Goal: Information Seeking & Learning: Learn about a topic

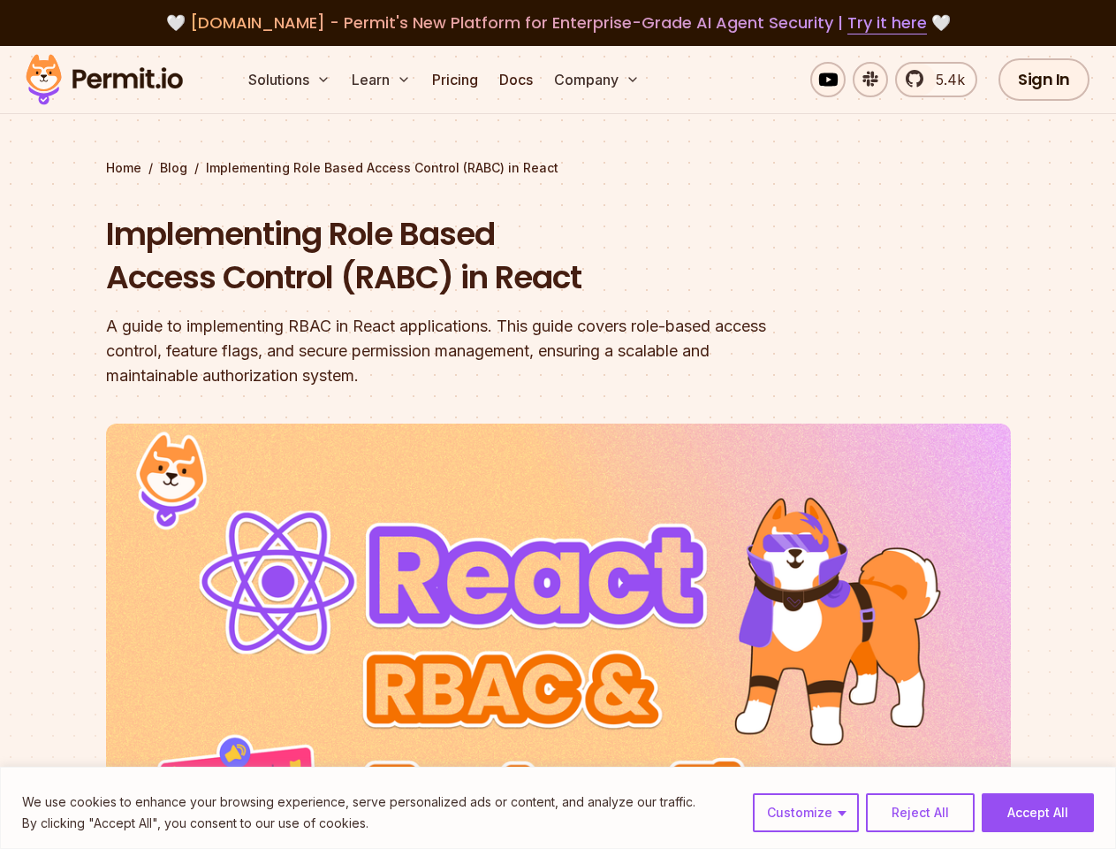
click at [558, 424] on img at bounding box center [558, 677] width 905 height 509
click at [807, 812] on button "Customize" at bounding box center [806, 812] width 106 height 39
click at [0, 0] on p "Necessary cookies are required to enable the basic features of this site, such …" at bounding box center [0, 0] width 0 height 0
click at [291, 80] on button "Solutions" at bounding box center [289, 79] width 96 height 35
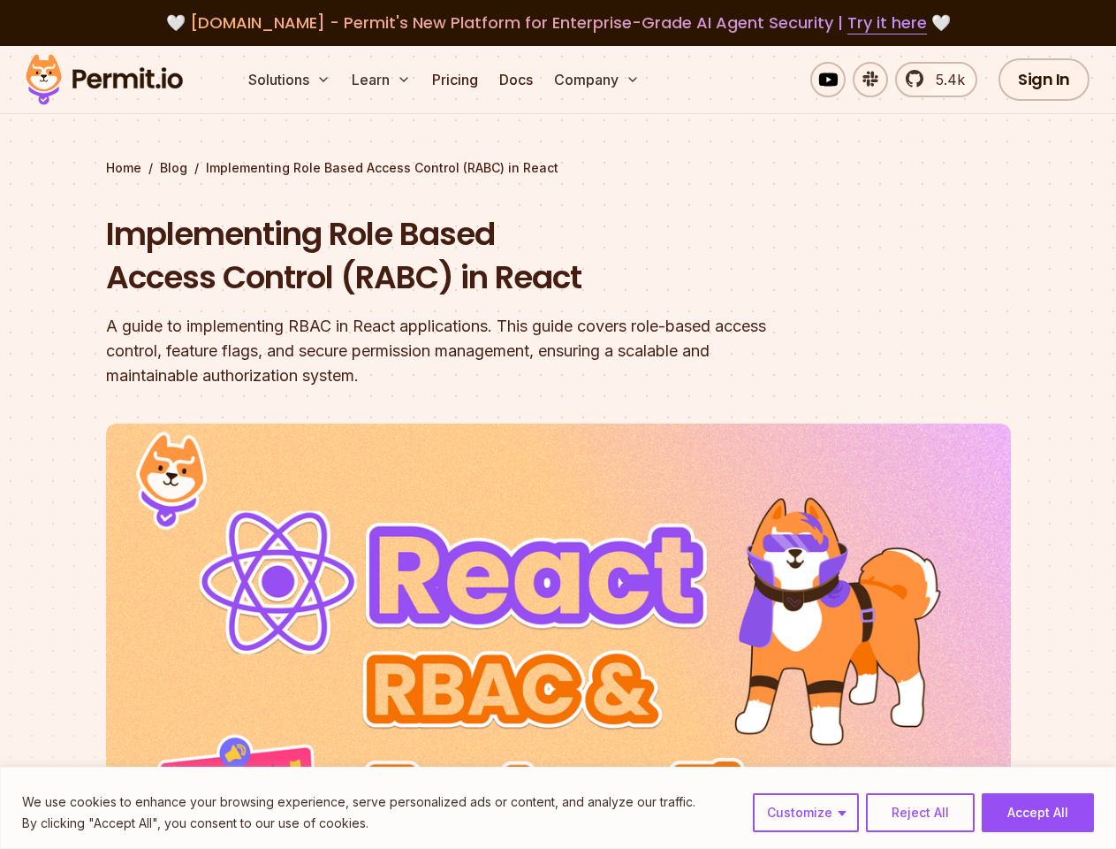
click at [383, 80] on button "Learn" at bounding box center [381, 79] width 73 height 35
click at [598, 80] on button "Company" at bounding box center [597, 79] width 100 height 35
